Goal: Navigation & Orientation: Find specific page/section

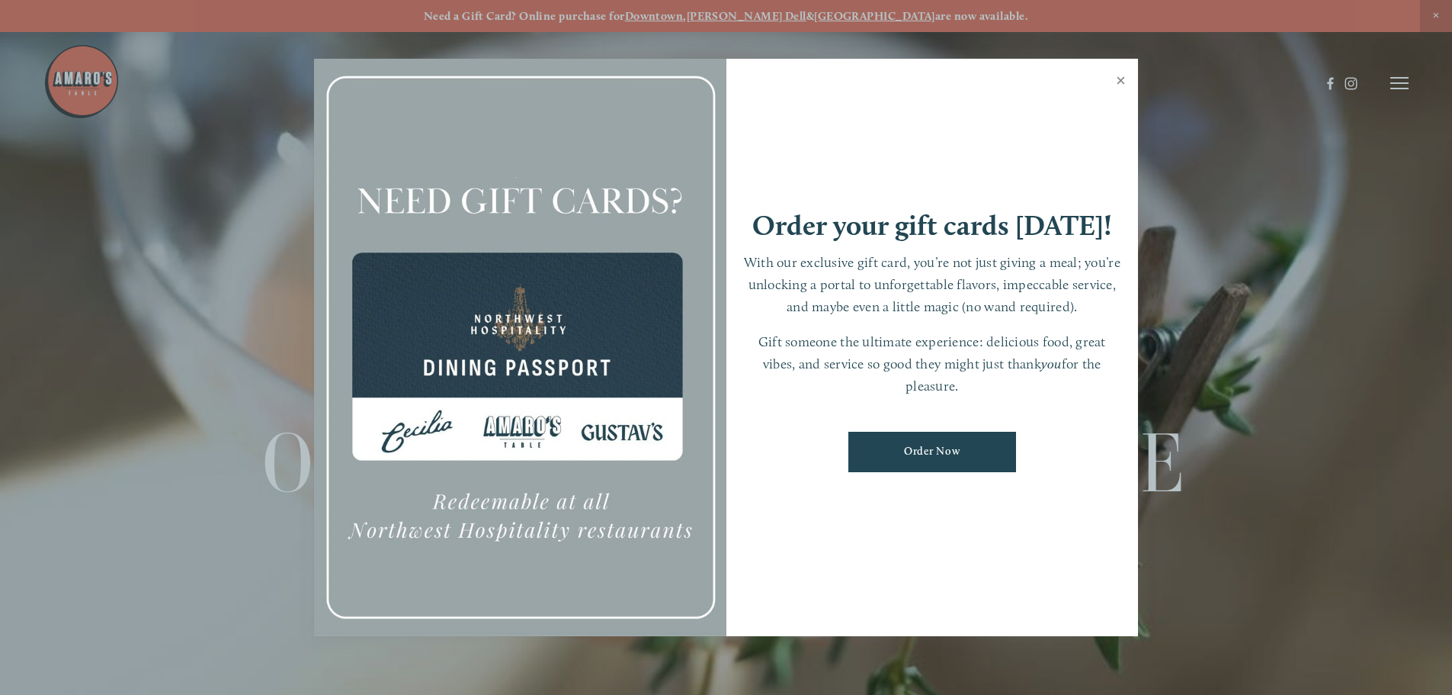
click at [1126, 75] on link "Close" at bounding box center [1121, 82] width 30 height 43
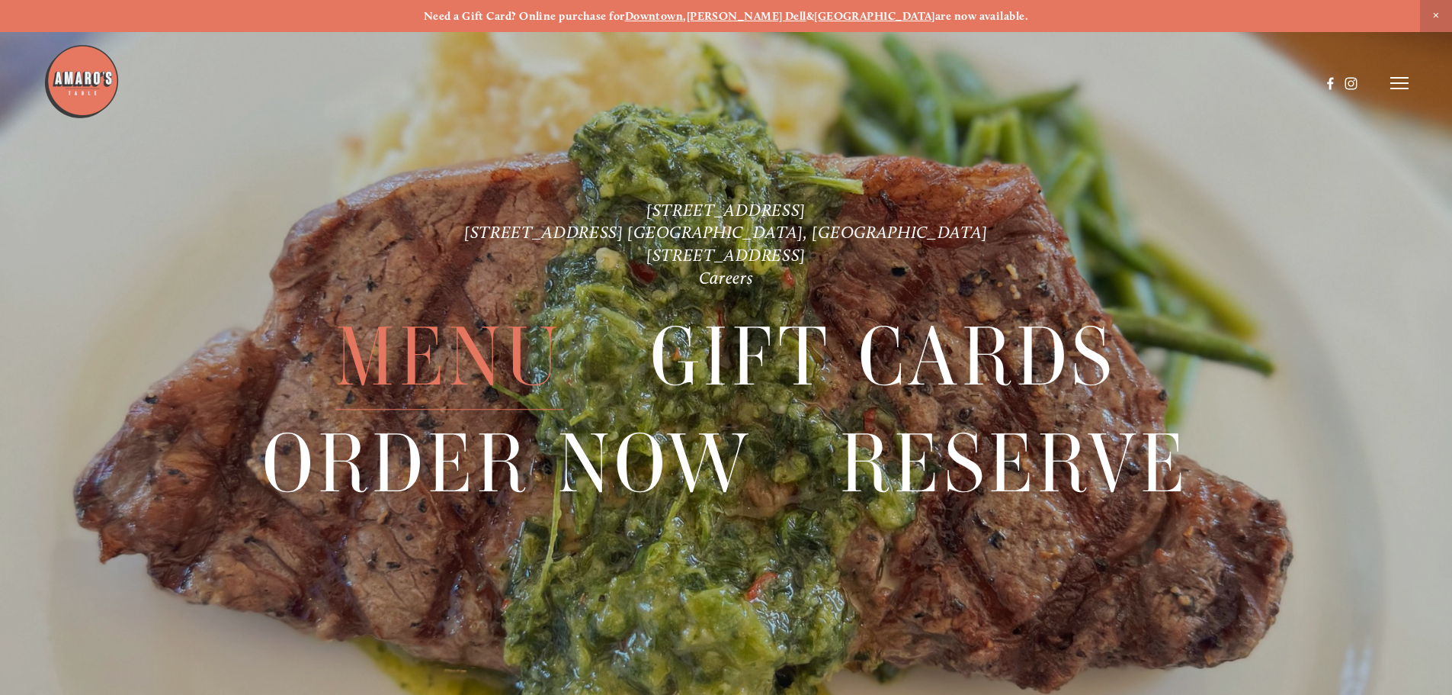
click at [498, 338] on span "Menu" at bounding box center [448, 357] width 227 height 105
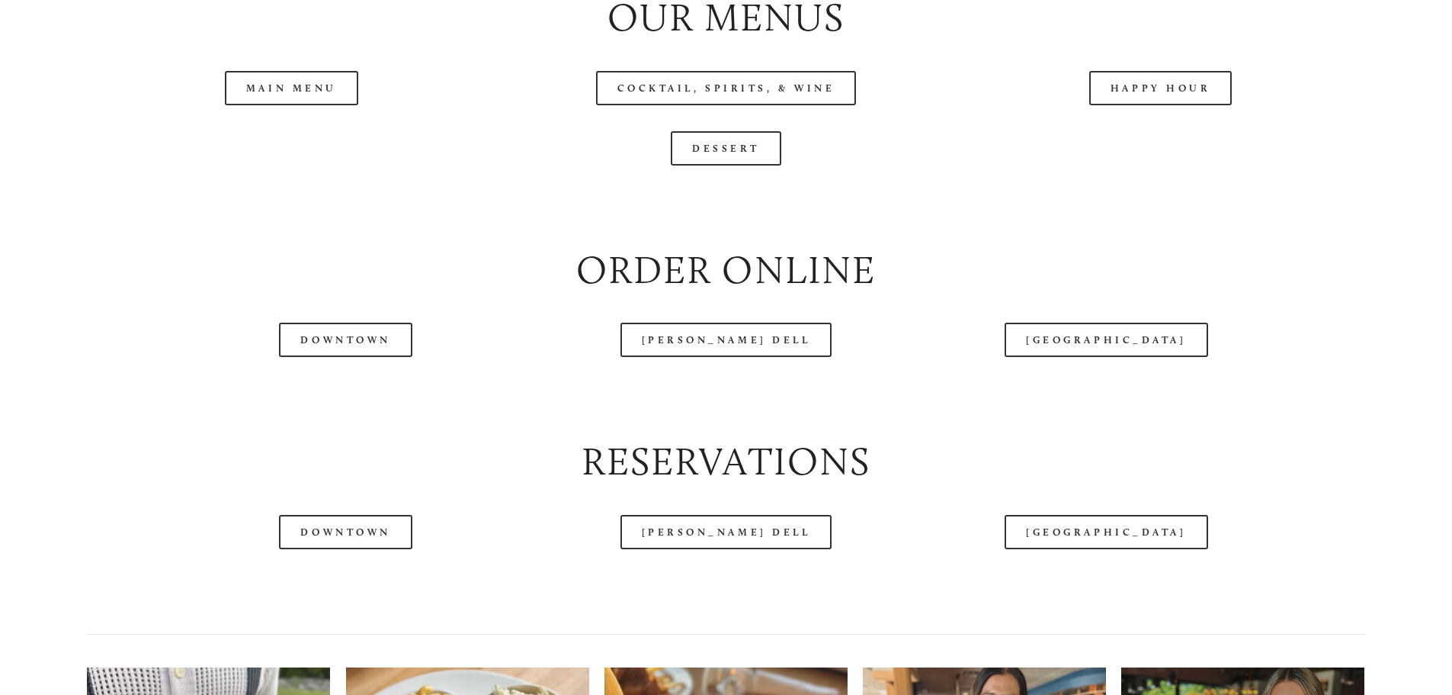
scroll to position [1830, 0]
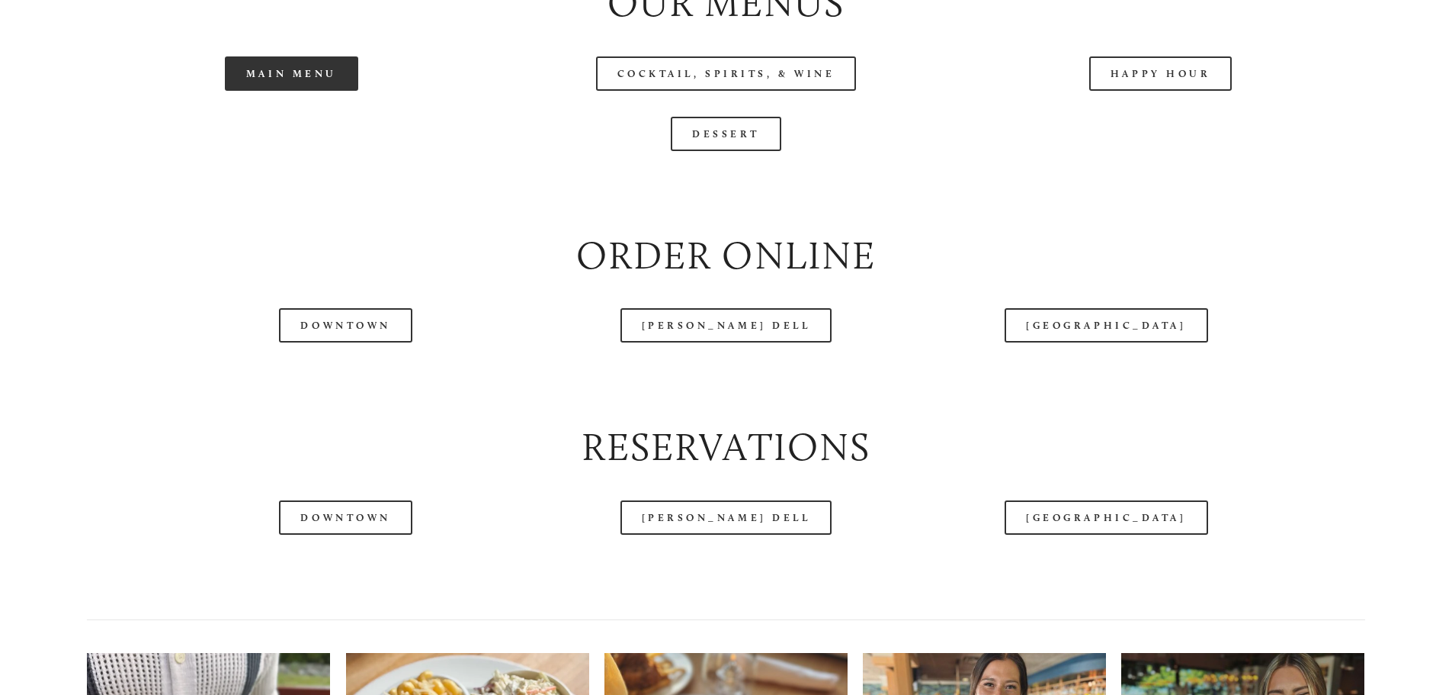
click at [311, 91] on link "Main Menu" at bounding box center [291, 73] width 133 height 34
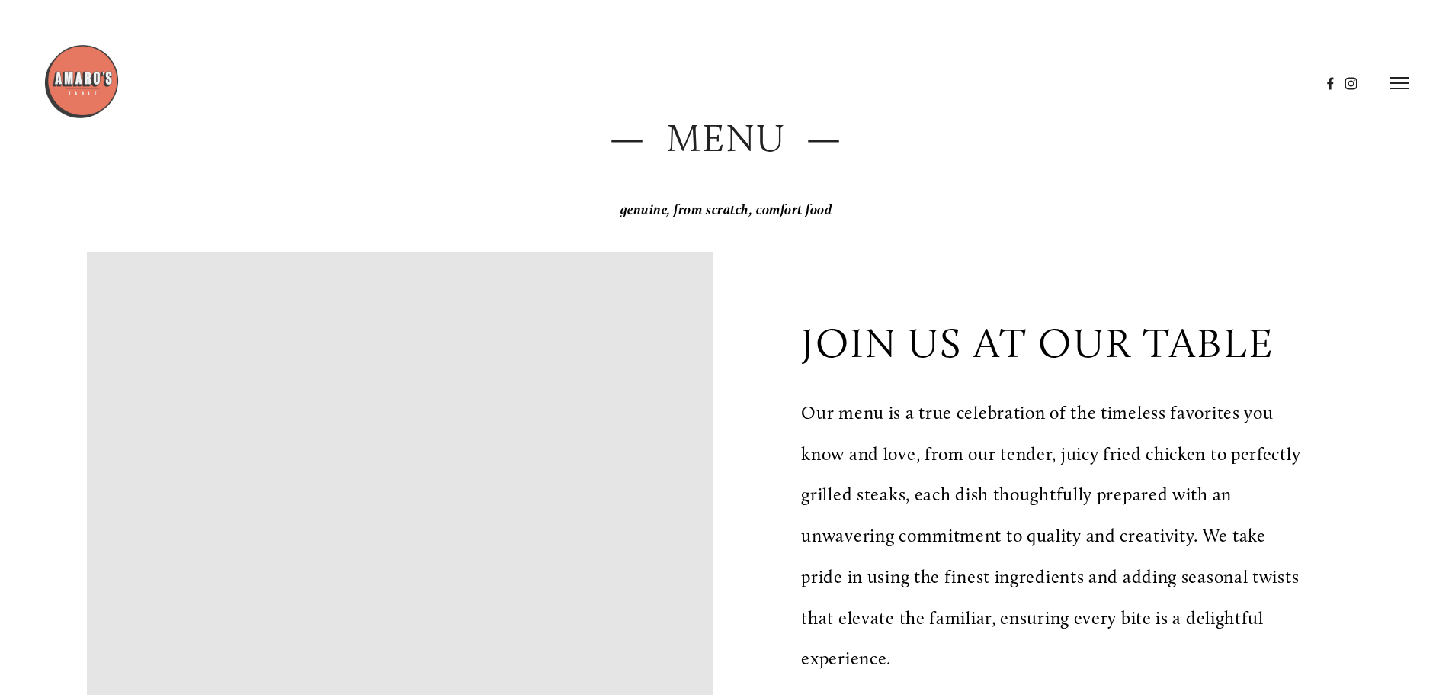
scroll to position [0, 0]
